Goal: Information Seeking & Learning: Learn about a topic

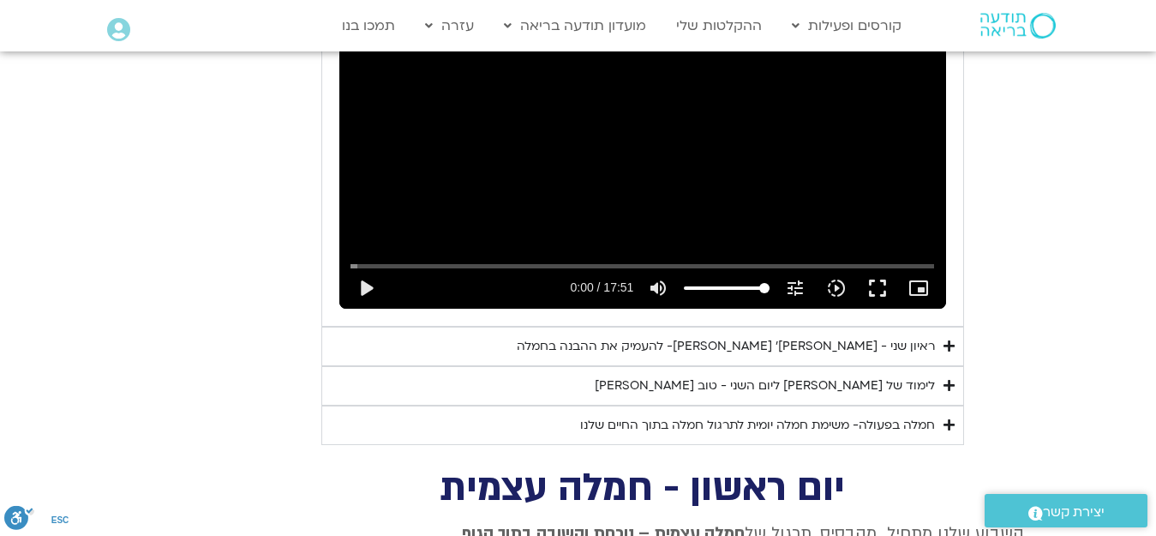
scroll to position [1076, 0]
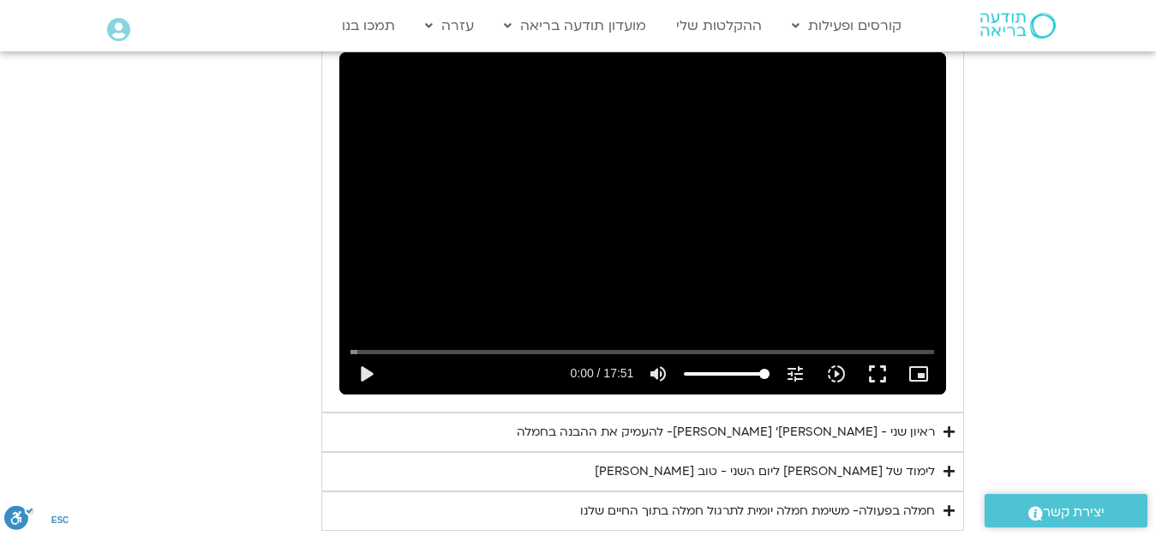
click at [650, 500] on div "חמלה בפעולה- משימת חמלה יומית לתרגול חמלה בתוך החיים שלנו" at bounding box center [757, 510] width 355 height 21
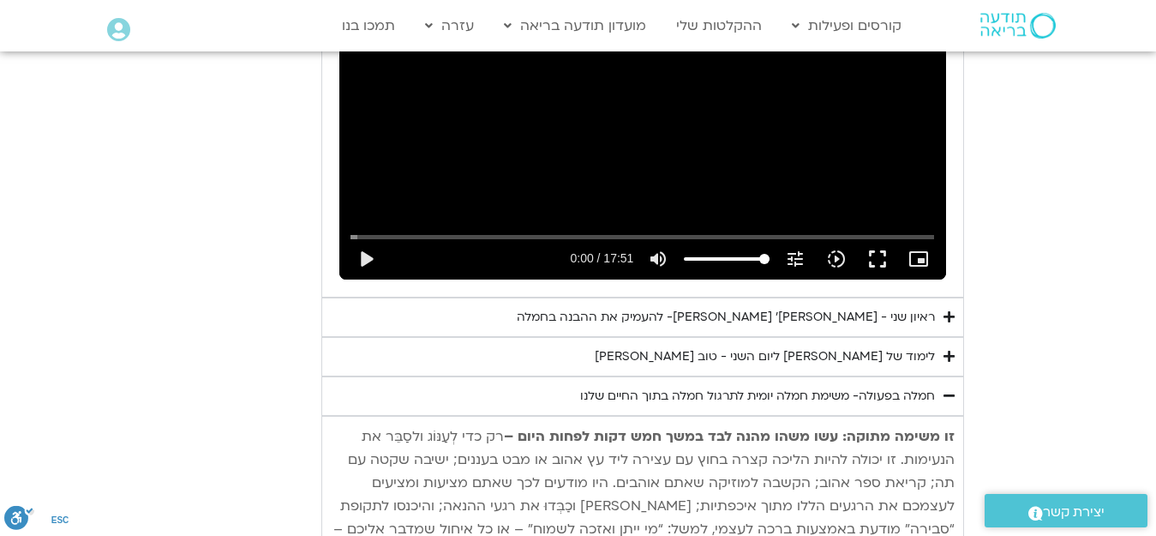
scroll to position [1162, 0]
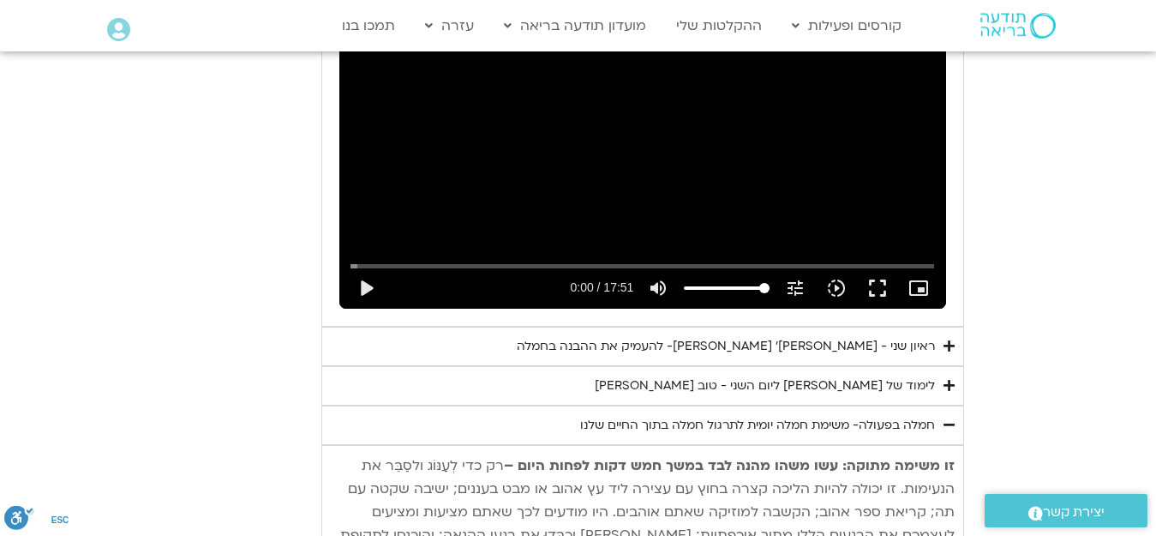
click at [697, 415] on div "חמלה בפעולה- משימת חמלה יומית לתרגול חמלה בתוך החיים שלנו" at bounding box center [757, 425] width 355 height 21
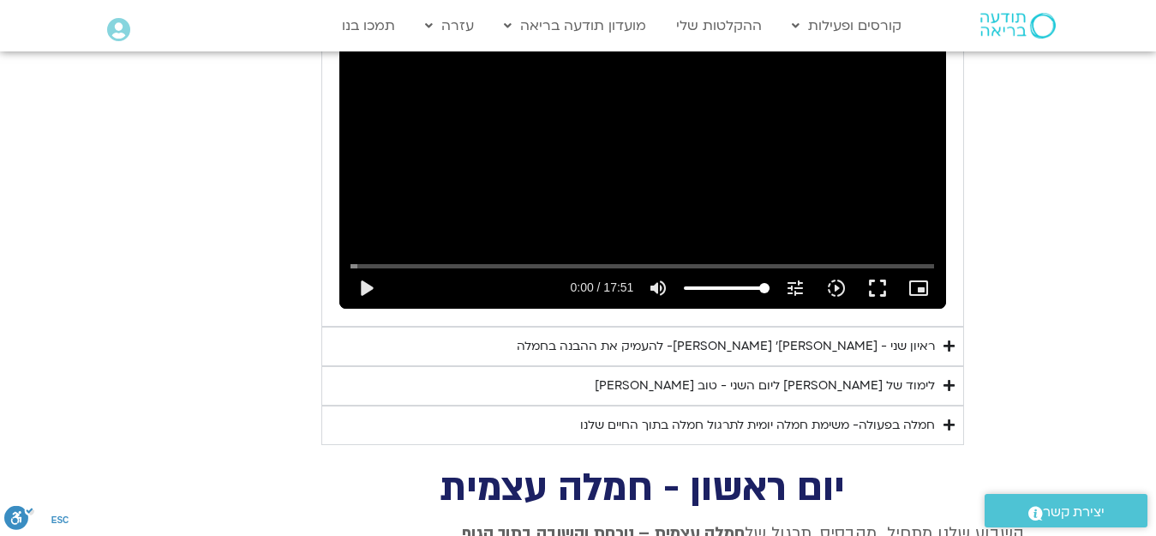
click at [764, 375] on div "לימוד של טארה ליום השני - טוב לב" at bounding box center [765, 385] width 340 height 21
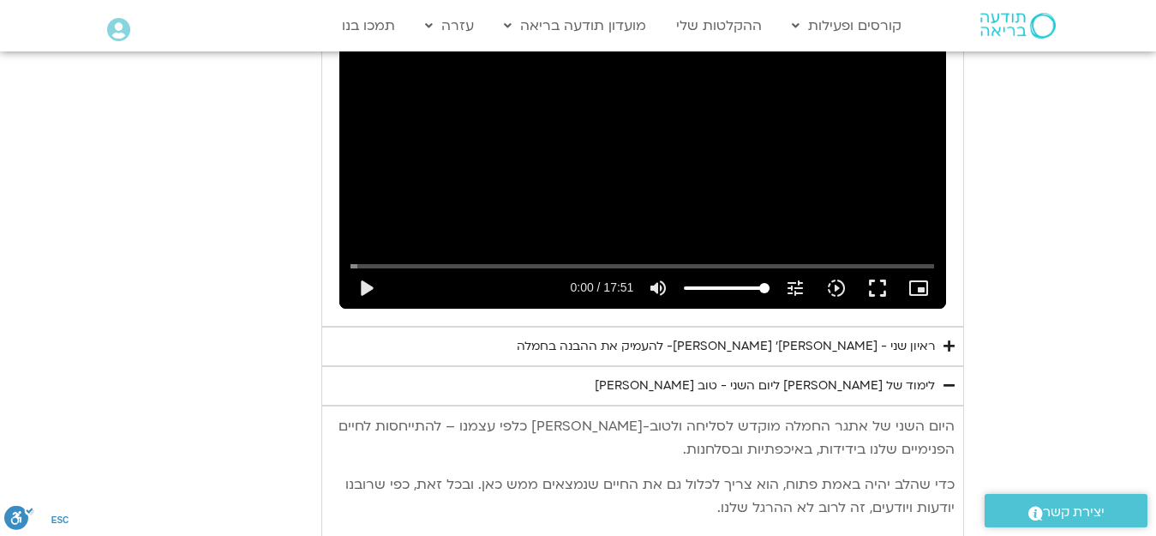
click at [812, 375] on div "לימוד של טארה ליום השני - טוב לב" at bounding box center [765, 385] width 340 height 21
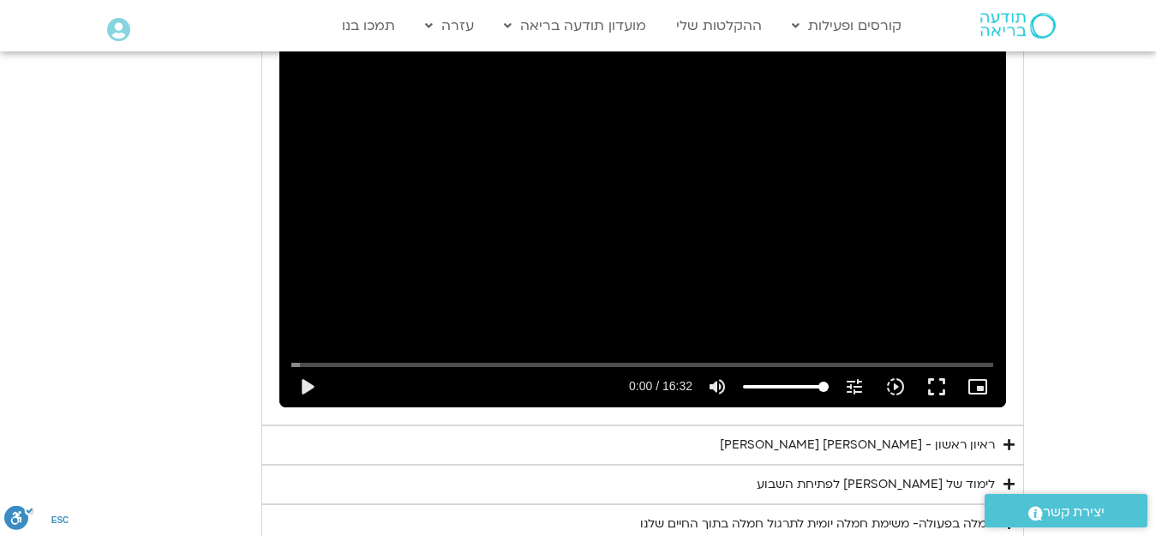
scroll to position [1591, 0]
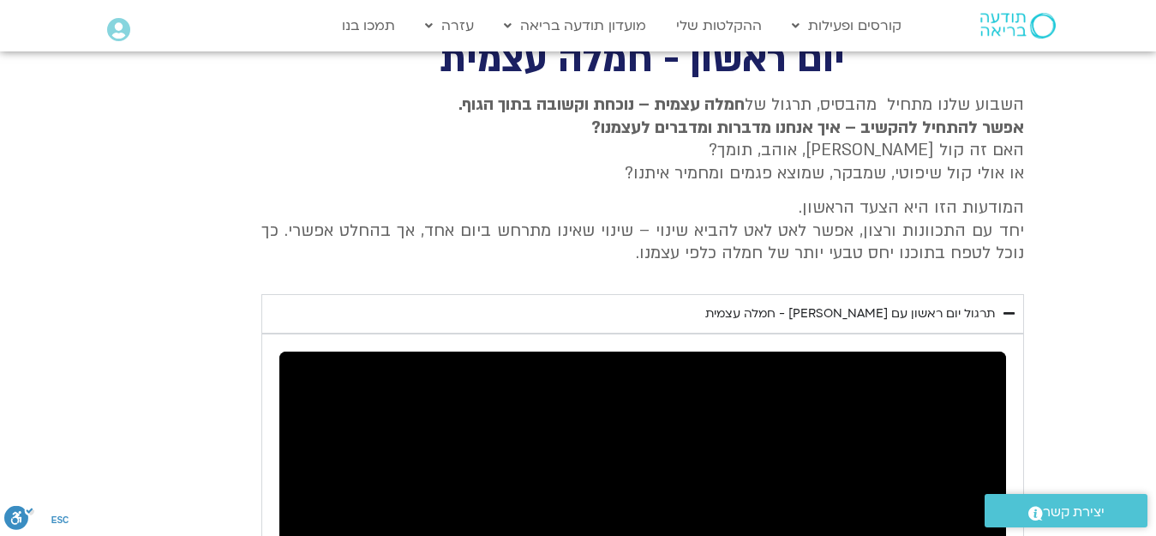
click at [809, 303] on div "תרגול יום ראשון עם סנדיה - חמלה עצמית" at bounding box center [850, 313] width 290 height 21
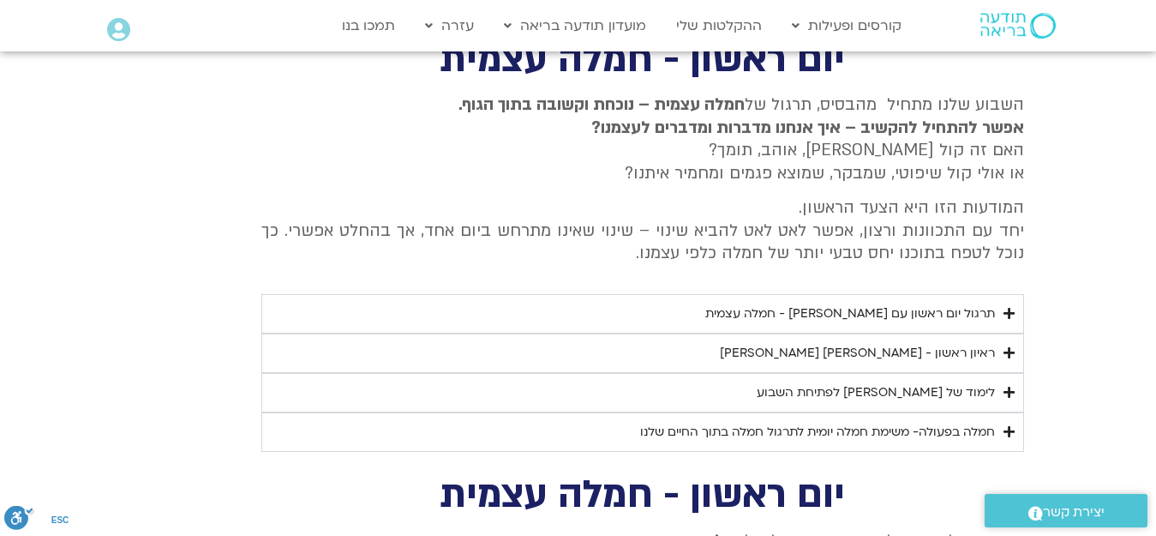
click at [869, 343] on div "ראיון ראשון - טארה בראך וכריסטין נף" at bounding box center [857, 353] width 275 height 21
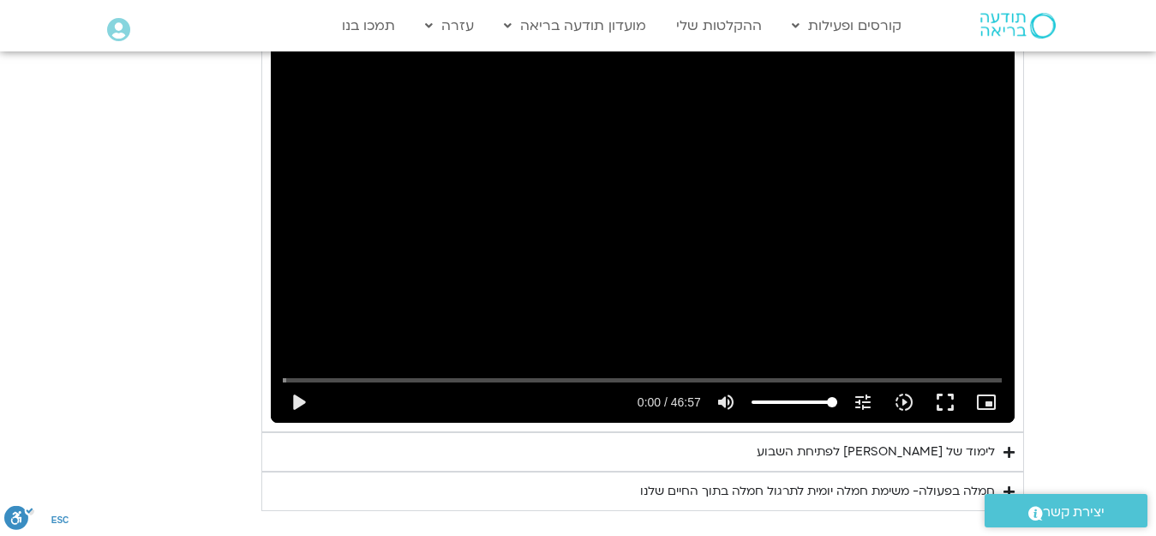
scroll to position [2105, 0]
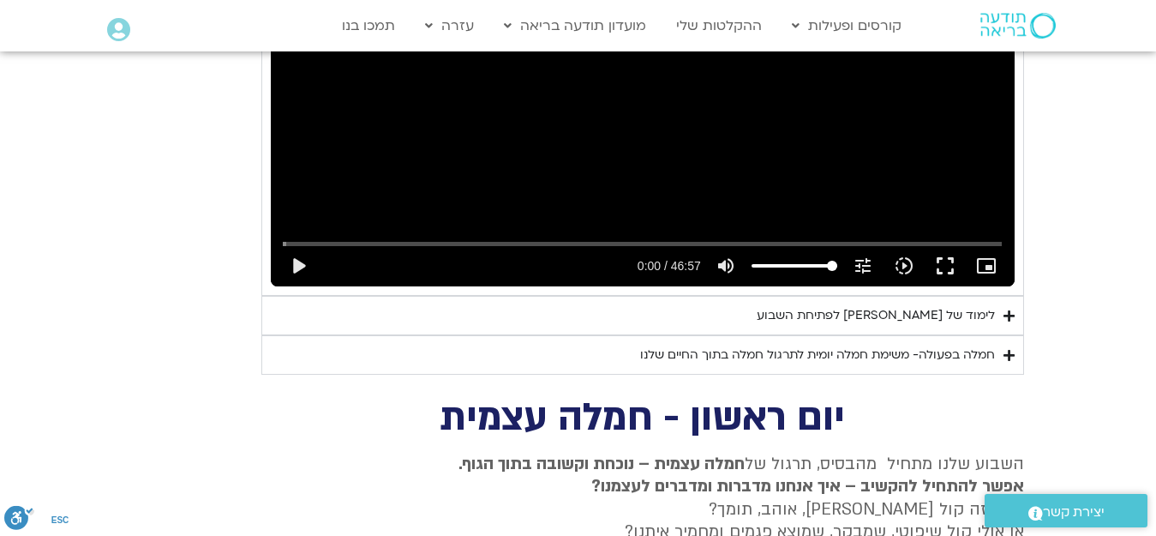
click at [884, 305] on div "לימוד של טארה לפתיחת השבוע" at bounding box center [876, 315] width 238 height 21
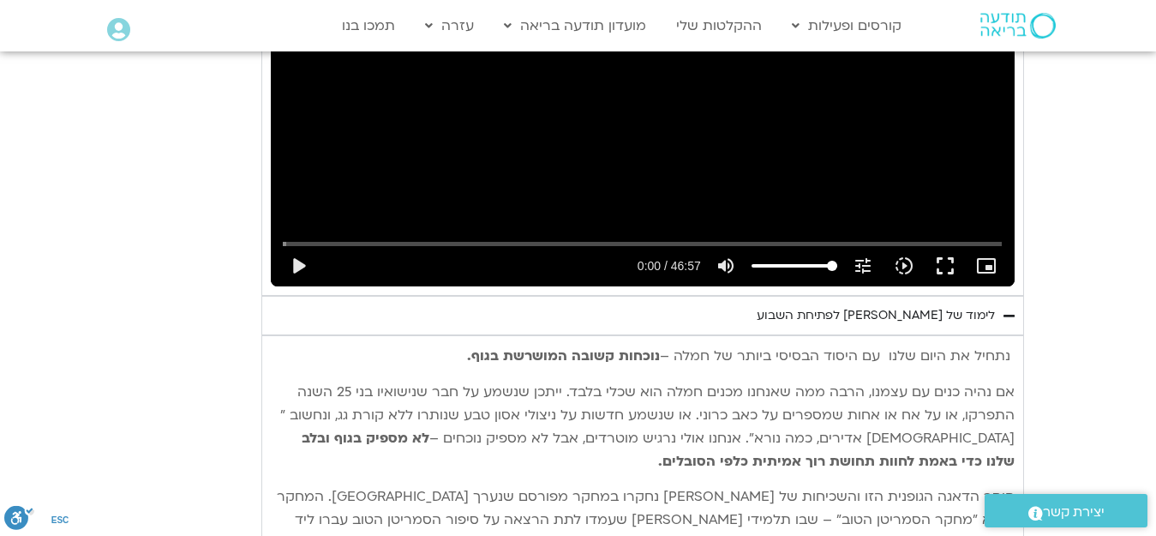
click at [838, 305] on div "לימוד של טארה לפתיחת השבוע" at bounding box center [876, 315] width 238 height 21
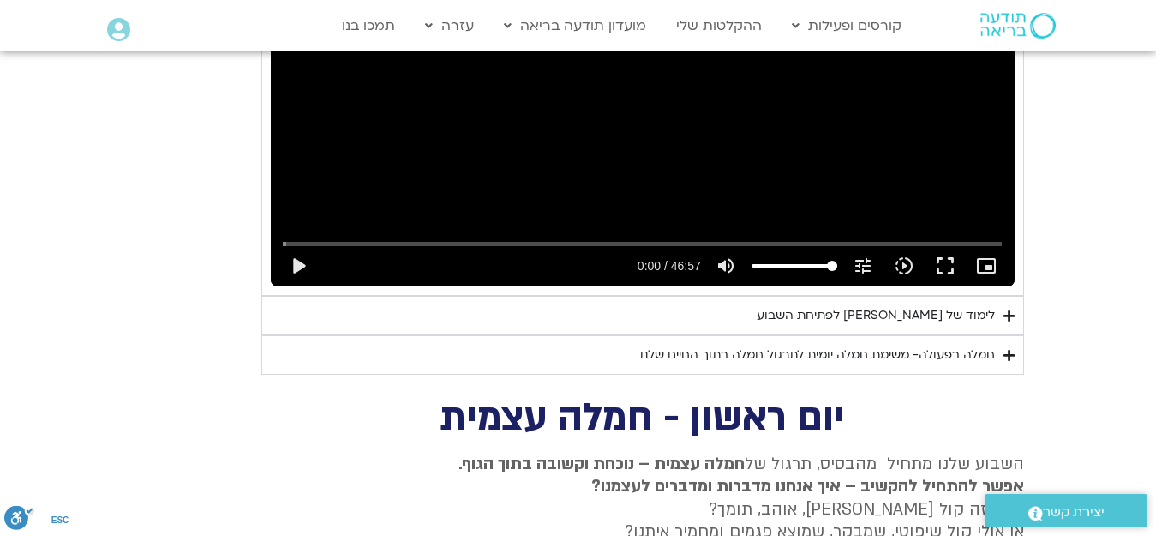
click at [841, 345] on div "חמלה בפעולה- משימת חמלה יומית לתרגול חמלה בתוך החיים שלנו" at bounding box center [817, 355] width 355 height 21
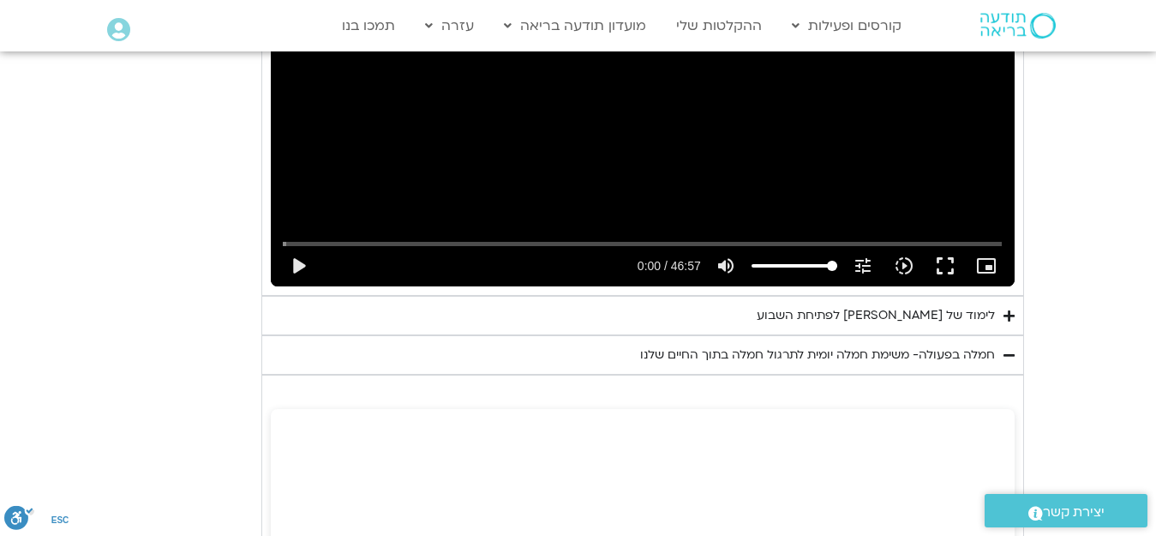
click at [838, 345] on div "חמלה בפעולה- משימת חמלה יומית לתרגול חמלה בתוך החיים שלנו" at bounding box center [817, 355] width 355 height 21
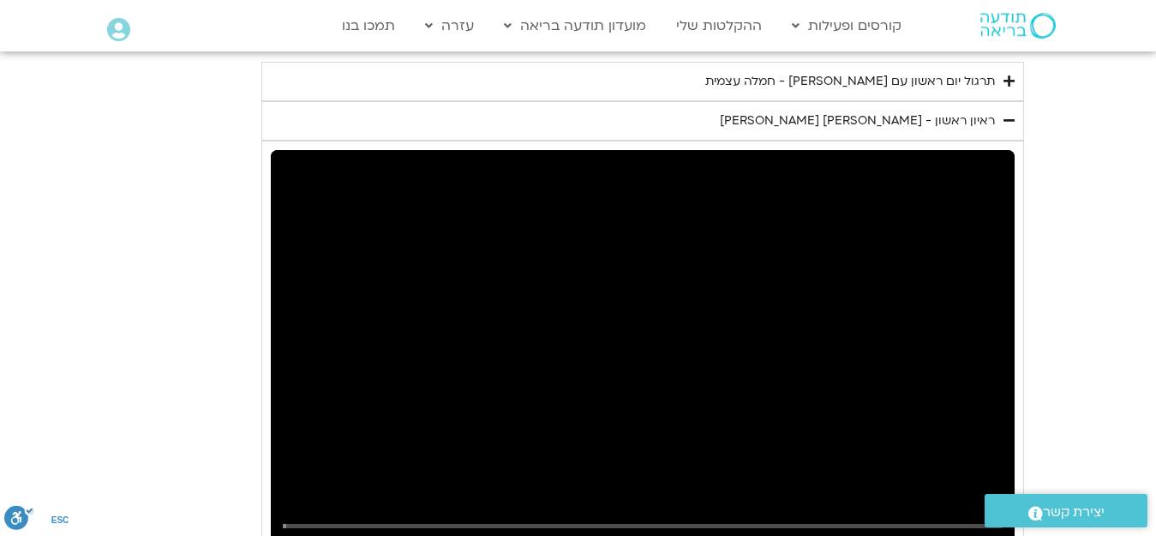
scroll to position [1848, 0]
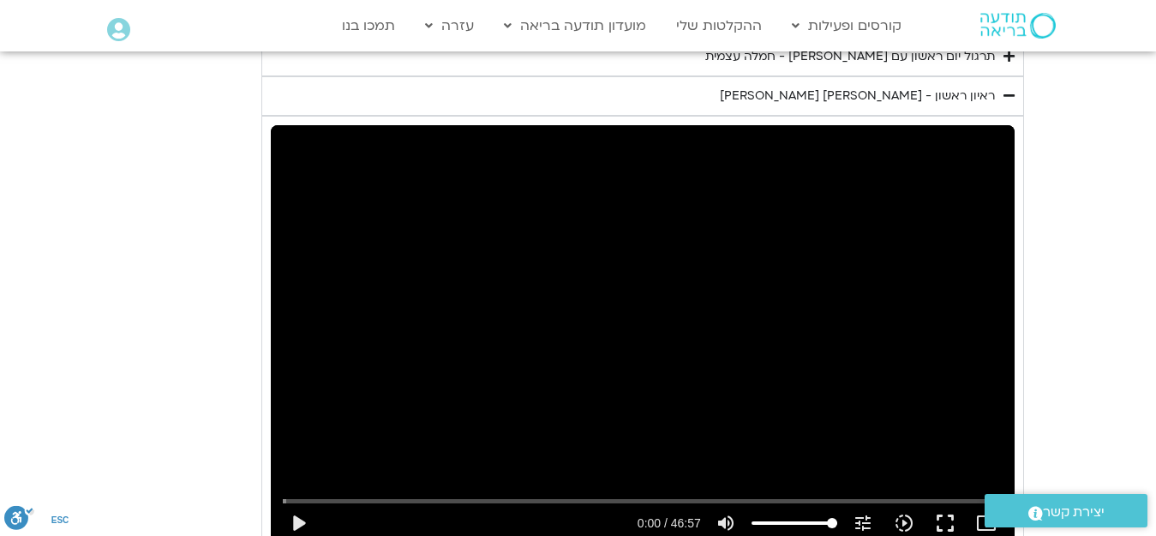
click at [83, 350] on section "יום ראשון - חמלה עצמית השבוע שלנו מתחיל מהבסיס, תרגול של חמלה עצמית – נוכחת וקש…" at bounding box center [578, 209] width 1156 height 848
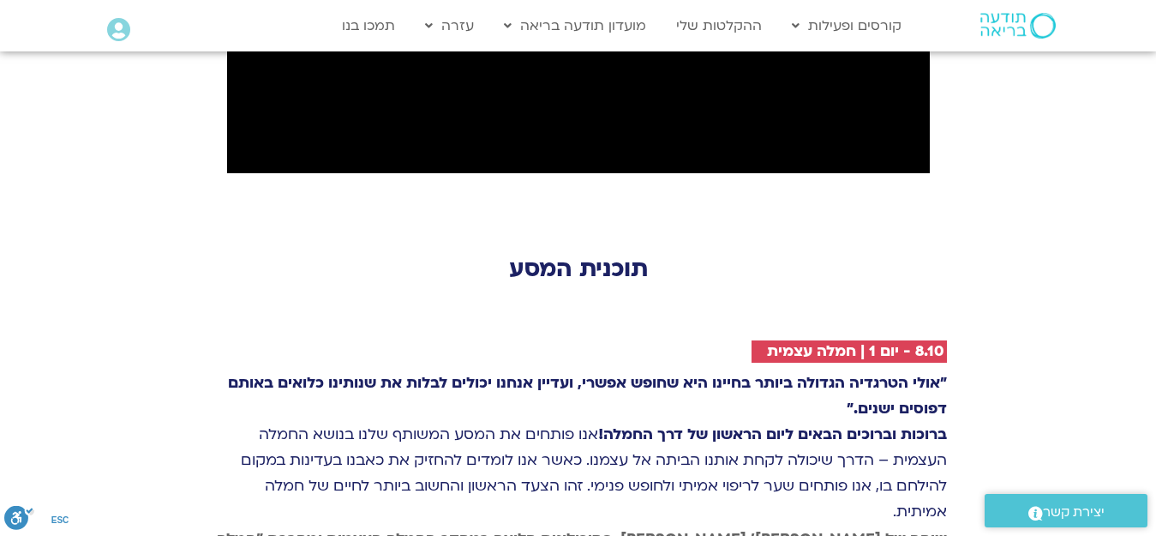
scroll to position [2314, 0]
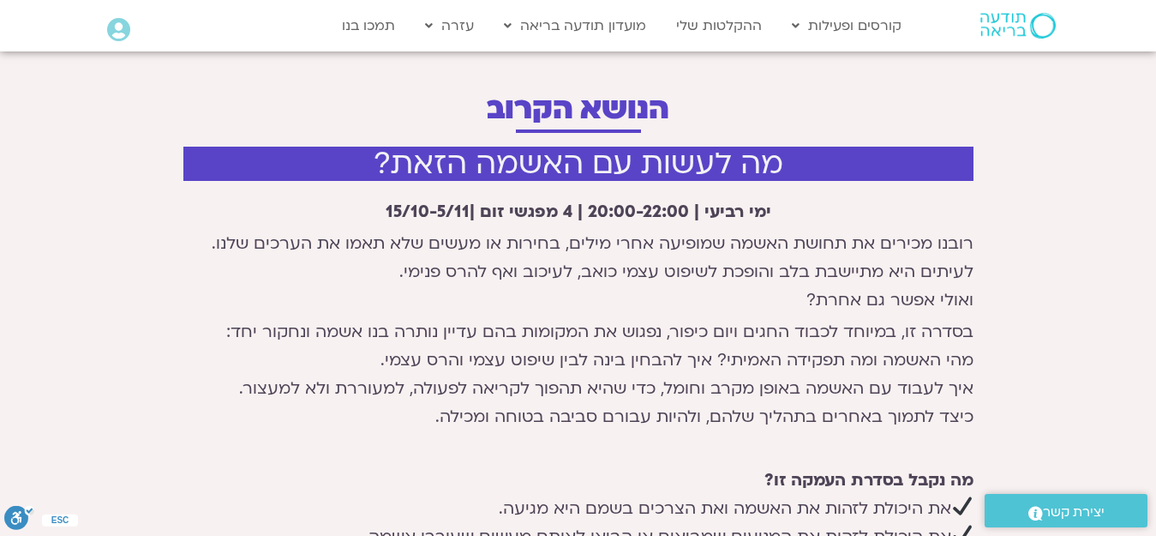
scroll to position [514, 0]
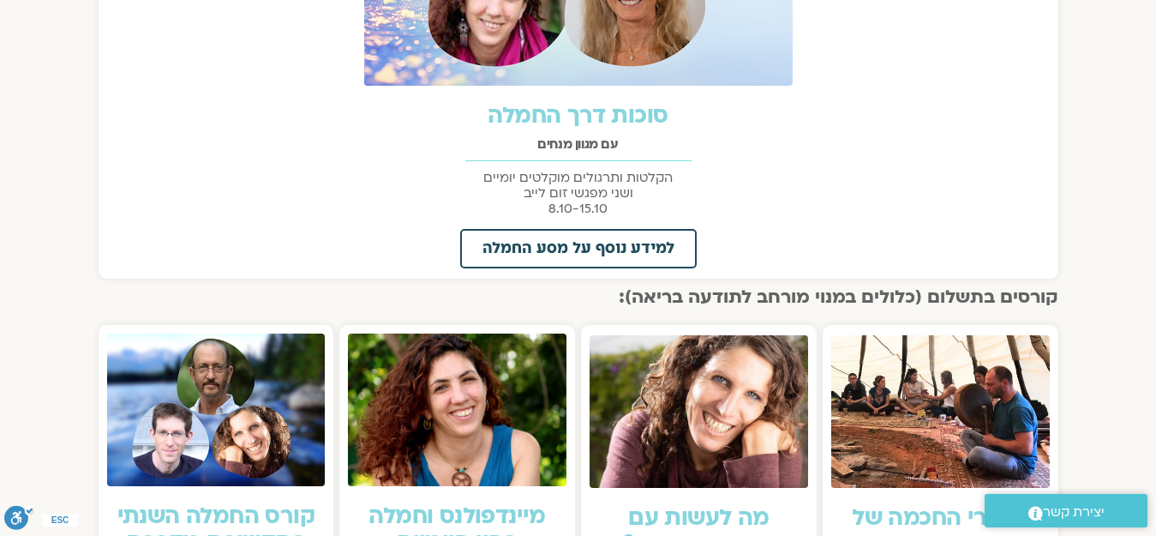
scroll to position [943, 0]
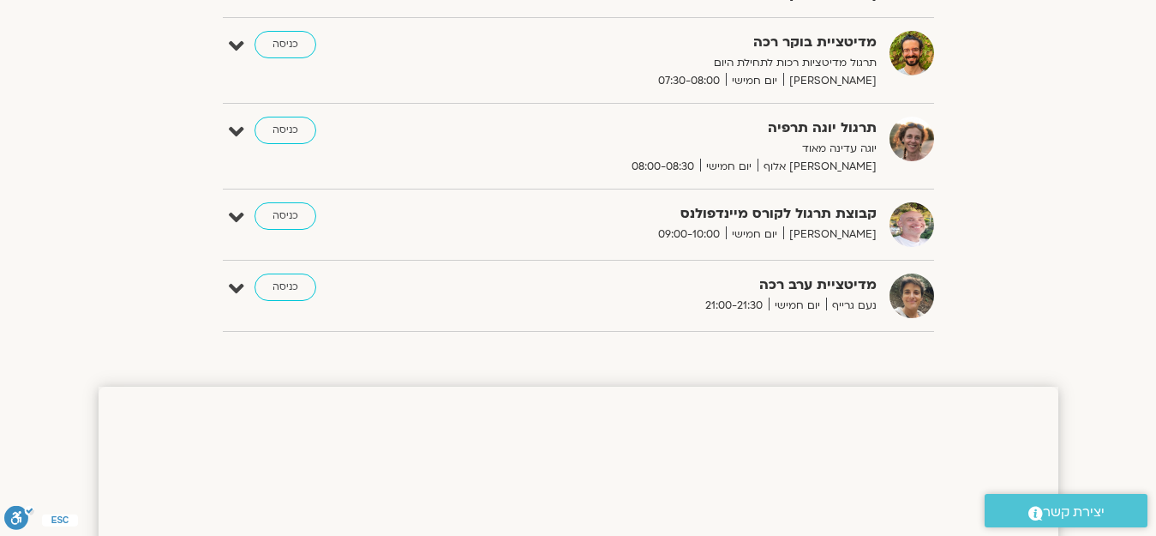
scroll to position [257, 0]
